Goal: Task Accomplishment & Management: Manage account settings

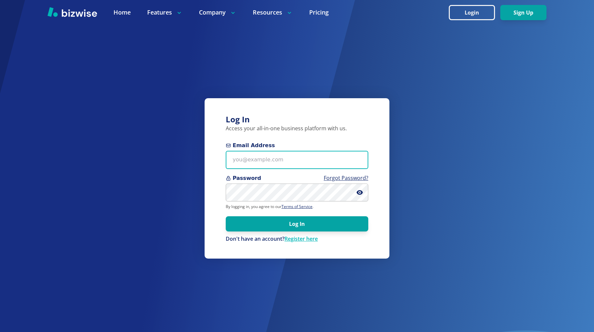
click at [283, 164] on input "Email Address" at bounding box center [297, 160] width 143 height 18
type input "chemar@bizwise.com"
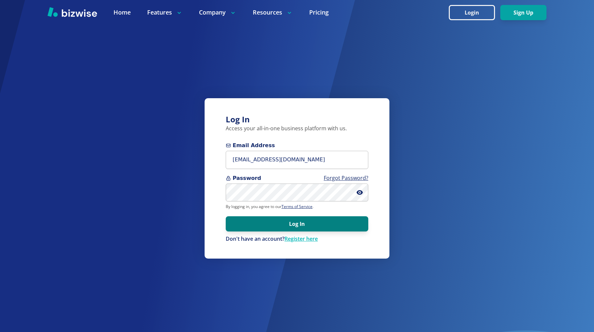
click at [296, 227] on button "Log In" at bounding box center [297, 223] width 143 height 15
